Goal: Check status: Check status

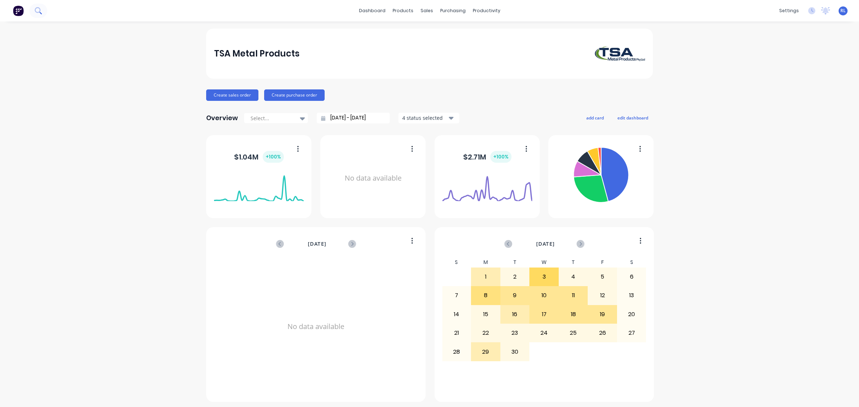
click at [36, 13] on icon at bounding box center [38, 10] width 7 height 7
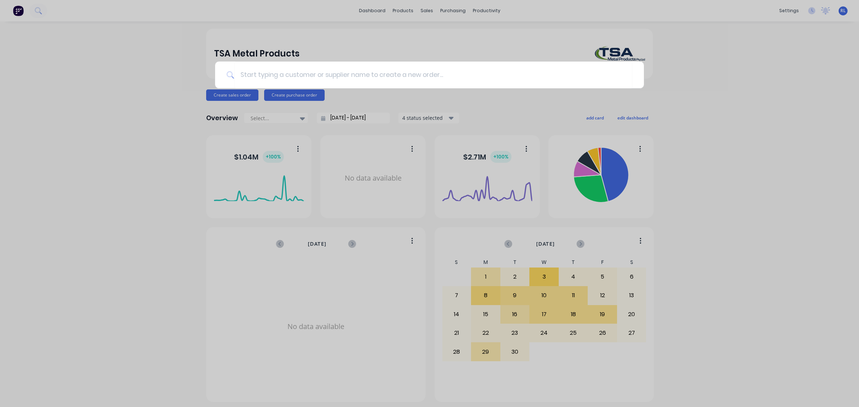
type input "e"
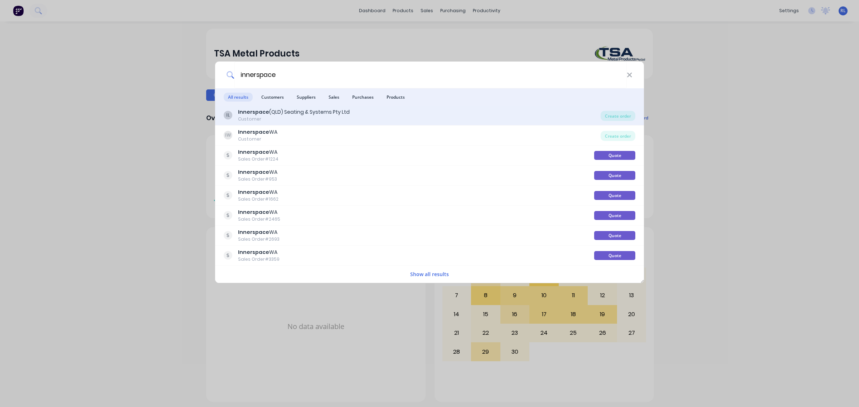
type input "innerspace"
click at [391, 108] on div "IL Innerspace (QLD) Seating & Systems Pty Ltd Customer" at bounding box center [412, 115] width 377 height 14
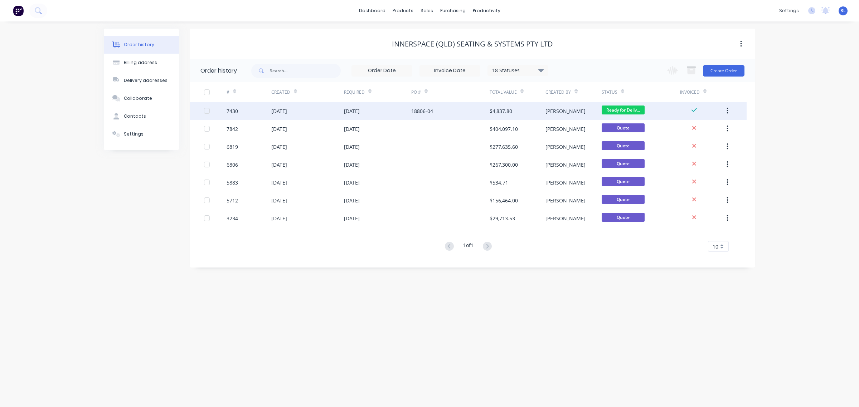
click at [354, 111] on div "[DATE]" at bounding box center [352, 111] width 16 height 8
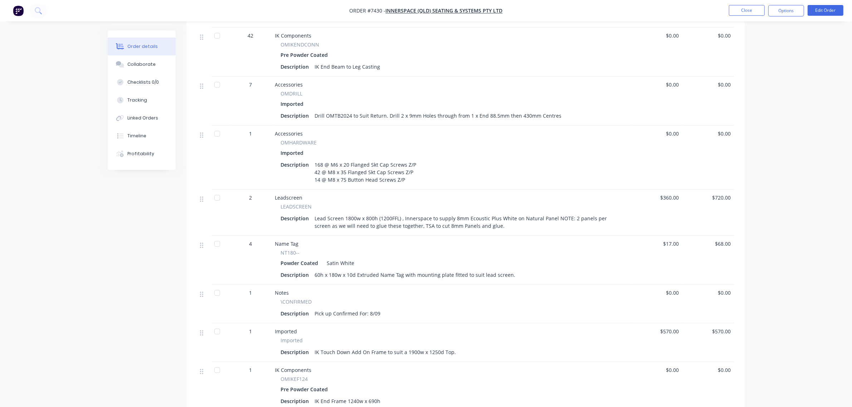
scroll to position [537, 0]
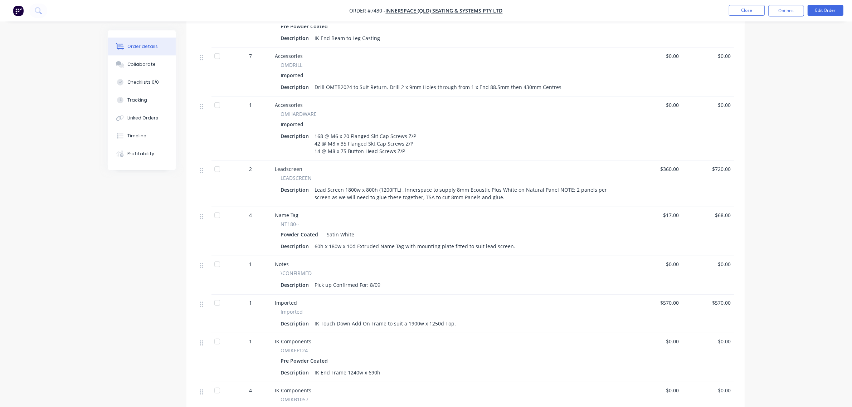
click at [388, 318] on div "IK Touch Down Add On Frame to suit a 1900w x 1250d Top." at bounding box center [385, 323] width 147 height 10
drag, startPoint x: 378, startPoint y: 316, endPoint x: 505, endPoint y: 316, distance: 127.0
click at [505, 318] on div "Description IK Touch Down Add On Frame to suit a 1900w x 1250d Top." at bounding box center [451, 323] width 341 height 10
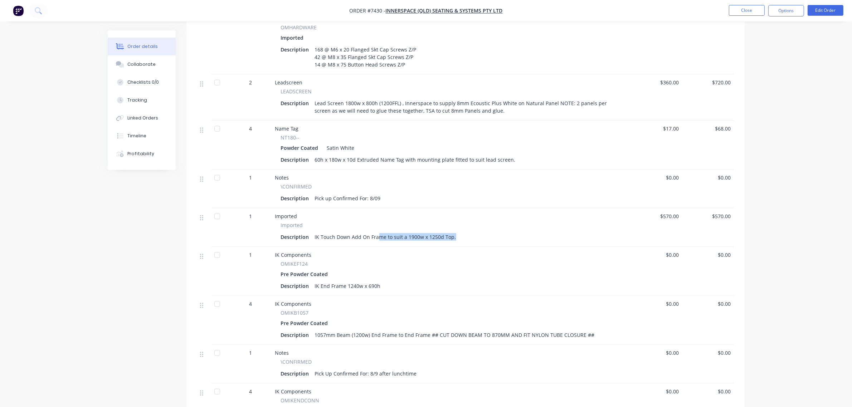
scroll to position [626, 0]
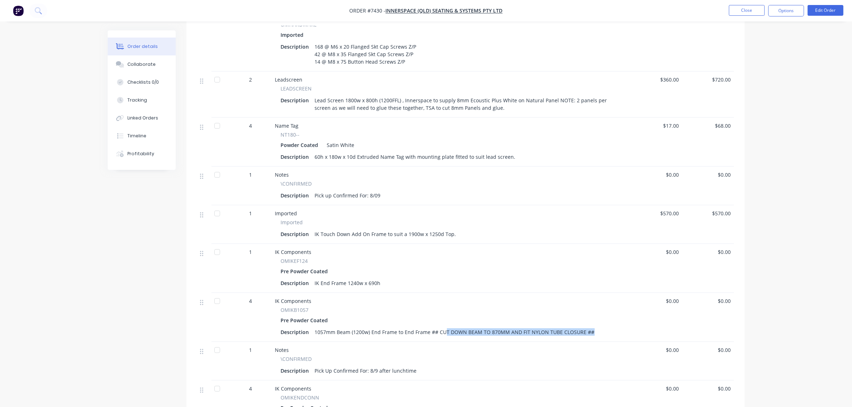
drag, startPoint x: 445, startPoint y: 325, endPoint x: 629, endPoint y: 323, distance: 184.3
click at [629, 323] on div "IK Components OMIKB1057 Pre Powder Coated Description 1057mm Beam (1200w) End F…" at bounding box center [451, 317] width 358 height 49
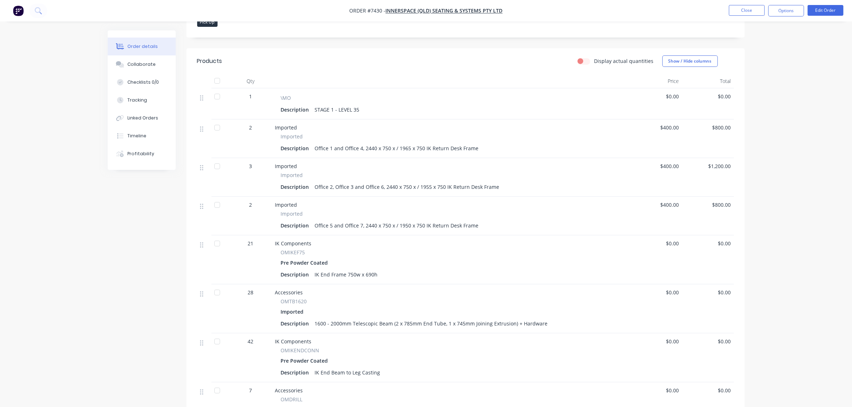
scroll to position [70, 0]
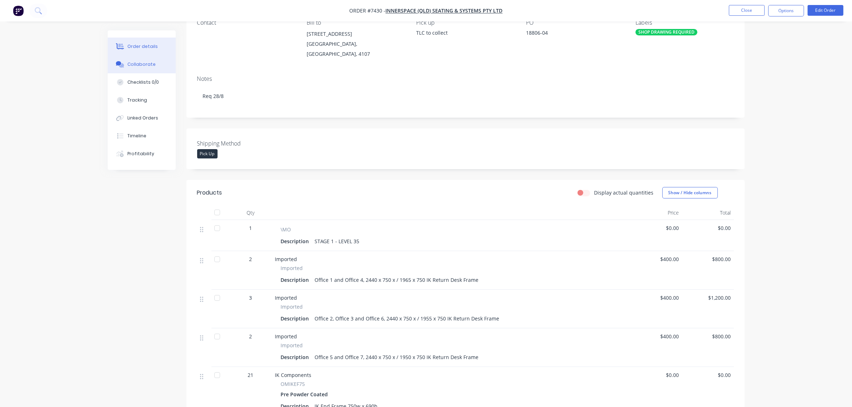
click at [158, 66] on button "Collaborate" at bounding box center [142, 64] width 68 height 18
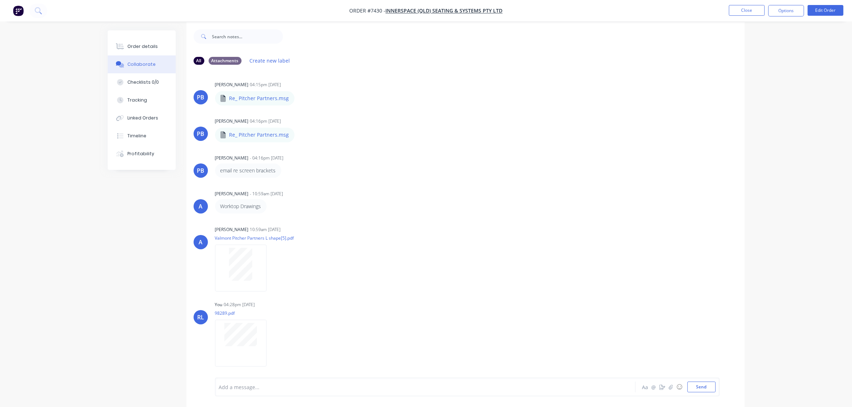
scroll to position [11, 0]
click at [219, 339] on div at bounding box center [240, 332] width 45 height 23
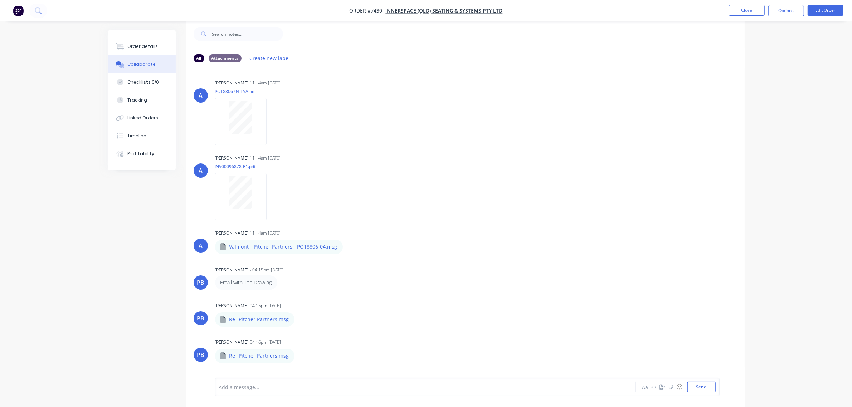
scroll to position [0, 0]
click at [145, 48] on div "Order details" at bounding box center [142, 46] width 30 height 6
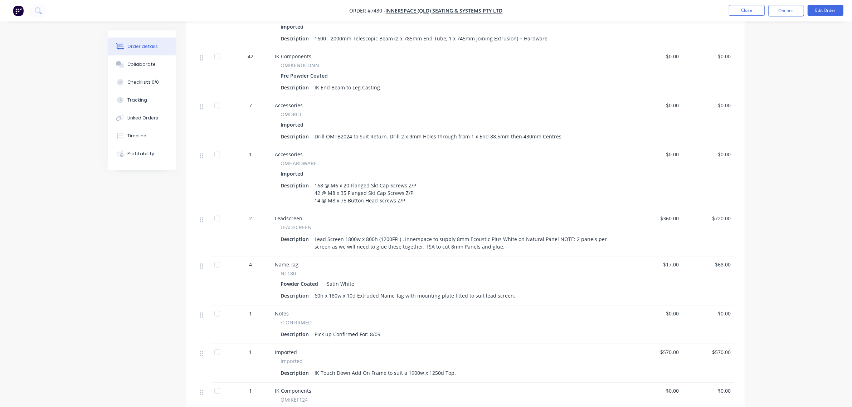
scroll to position [537, 0]
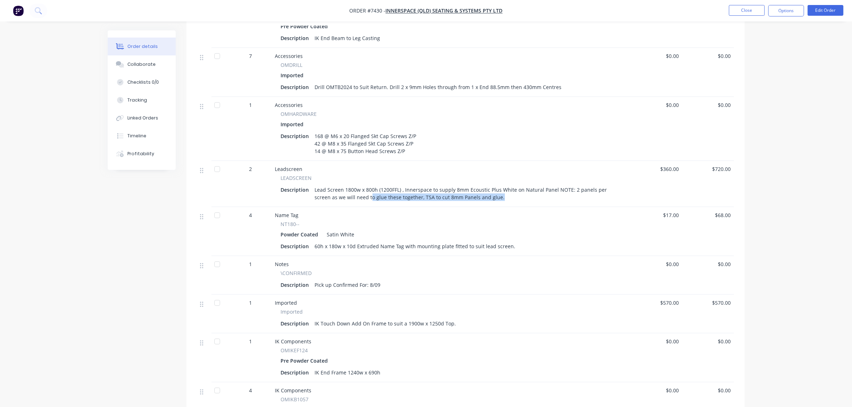
drag, startPoint x: 373, startPoint y: 190, endPoint x: 502, endPoint y: 191, distance: 129.5
click at [502, 191] on div "Lead Screen 1800w x 800h (1200FFL) , Innerspace to supply 8mm Ecoustic Plus Whi…" at bounding box center [467, 194] width 310 height 18
drag, startPoint x: 368, startPoint y: 239, endPoint x: 524, endPoint y: 234, distance: 156.4
click at [524, 241] on div "Description 60h x 180w x 10d Extruded Name Tag with mounting plate fitted to su…" at bounding box center [451, 246] width 341 height 10
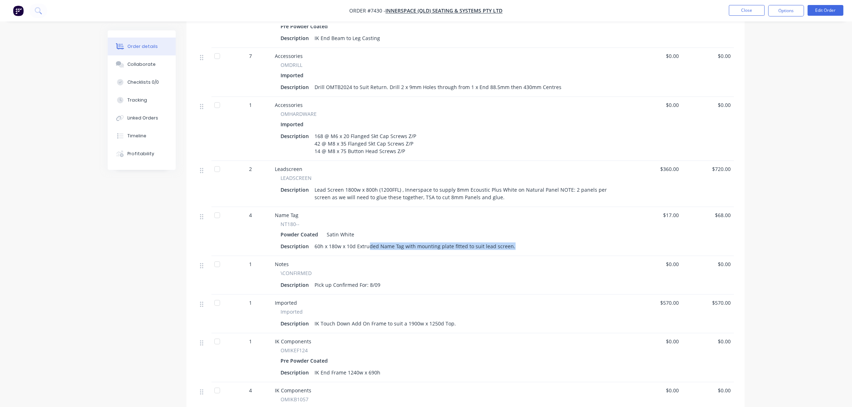
click at [530, 241] on div "Description 60h x 180w x 10d Extruded Name Tag with mounting plate fitted to su…" at bounding box center [451, 246] width 341 height 10
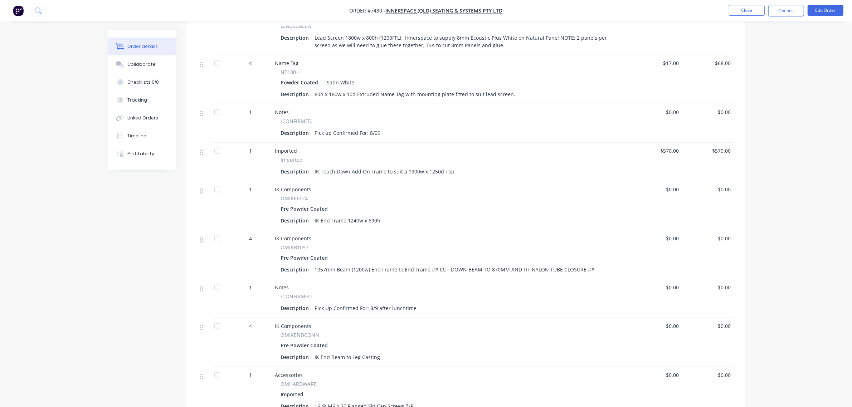
scroll to position [0, 0]
